Goal: Complete application form

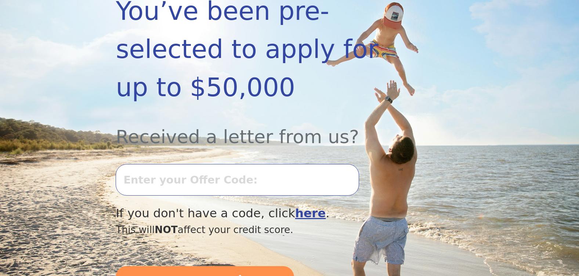
scroll to position [196, 0]
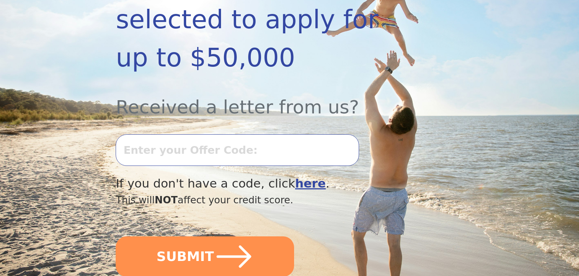
click at [242, 134] on input "text" at bounding box center [237, 150] width 243 height 32
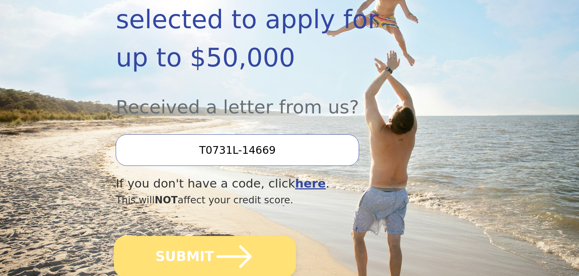
type input "T0731L-14669"
click at [241, 236] on icon "submit" at bounding box center [234, 256] width 40 height 40
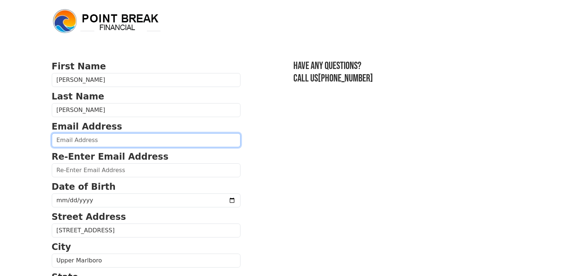
click at [127, 142] on input "email" at bounding box center [146, 140] width 189 height 14
type input "fds1622@yahoo.com"
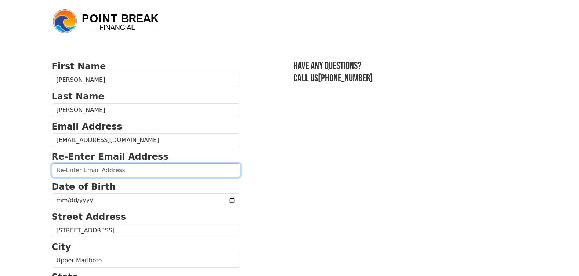
type input "fds1622@yahoo.com"
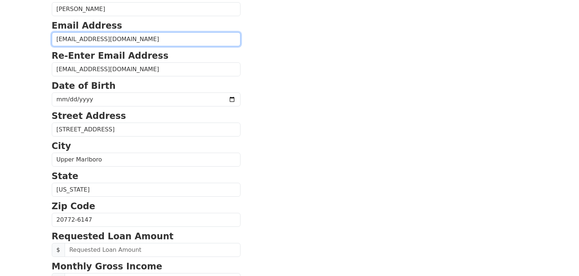
scroll to position [100, 0]
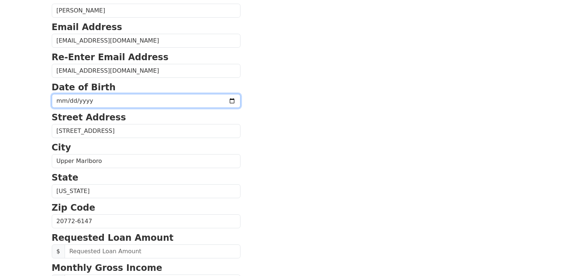
click at [183, 101] on input "date" at bounding box center [146, 101] width 189 height 14
type input "1973-04-19"
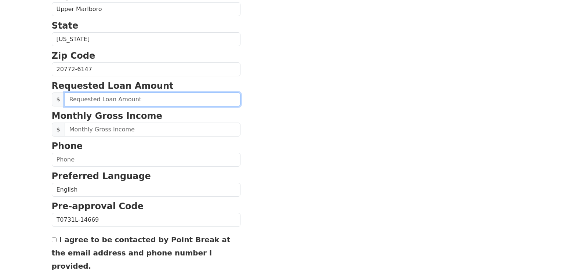
scroll to position [252, 0]
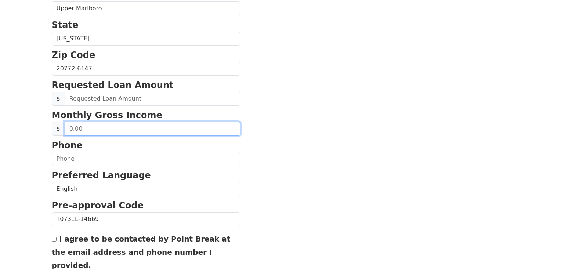
click at [139, 132] on input "text" at bounding box center [153, 129] width 176 height 14
type input "7,300.00"
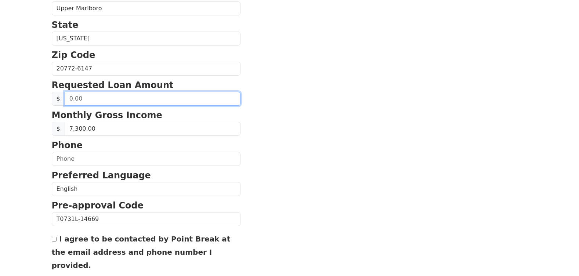
click at [134, 98] on input "text" at bounding box center [153, 99] width 176 height 14
type input "15,000.00"
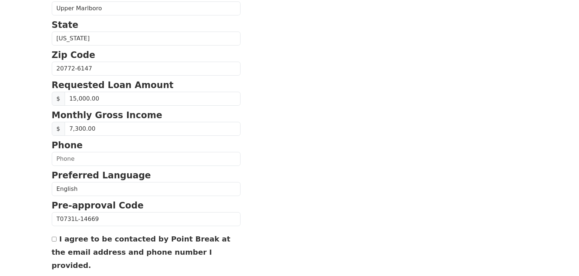
click at [445, 163] on section "First Name Felicia Last Name Shelton Email Address fds1622@yahoo.com Re-Enter E…" at bounding box center [290, 70] width 476 height 524
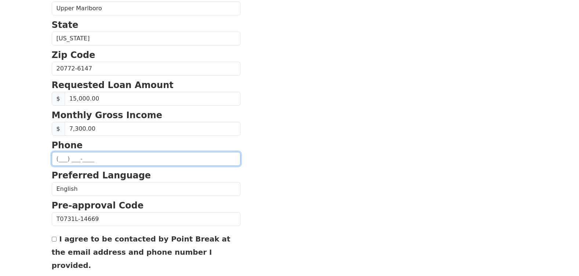
click at [190, 155] on input "text" at bounding box center [146, 159] width 189 height 14
type input "(240) 883-7561"
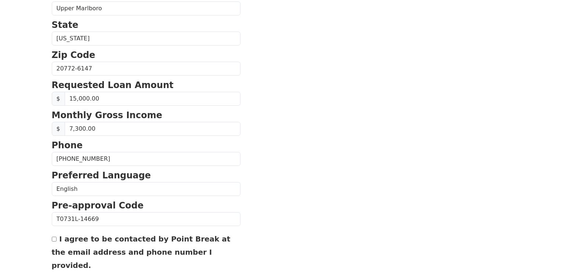
click at [309, 148] on section "First Name Felicia Last Name Shelton Email Address fds1622@yahoo.com Re-Enter E…" at bounding box center [290, 70] width 476 height 524
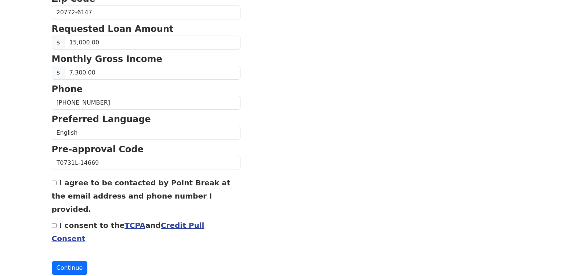
click at [54, 183] on input "I agree to be contacted by Point Break at the email address and phone number I …" at bounding box center [54, 183] width 5 height 5
checkbox input "true"
click at [53, 223] on input "I consent to the TCPA and Credit Pull Consent" at bounding box center [54, 225] width 5 height 5
checkbox input "true"
click at [64, 261] on button "Continue" at bounding box center [70, 268] width 36 height 14
